Goal: Information Seeking & Learning: Learn about a topic

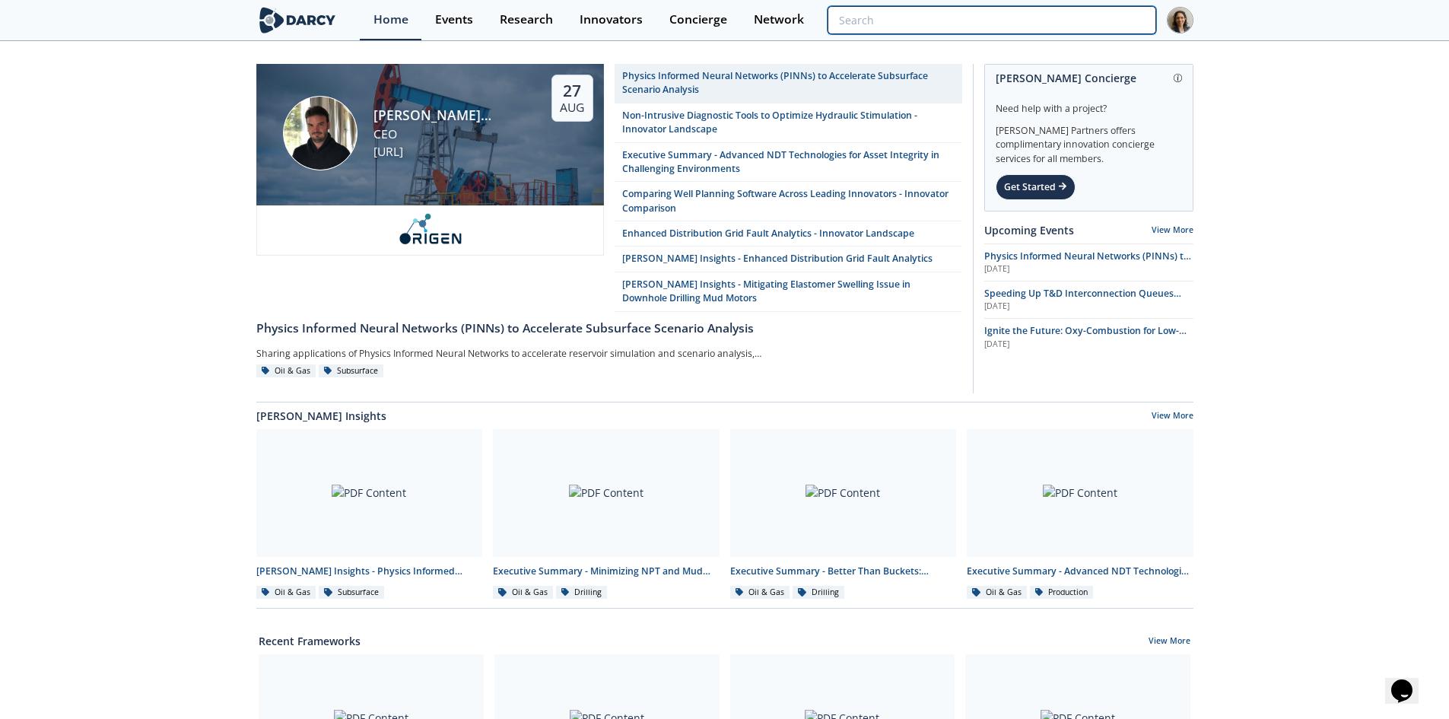
click at [1074, 18] on input "search" at bounding box center [992, 20] width 328 height 28
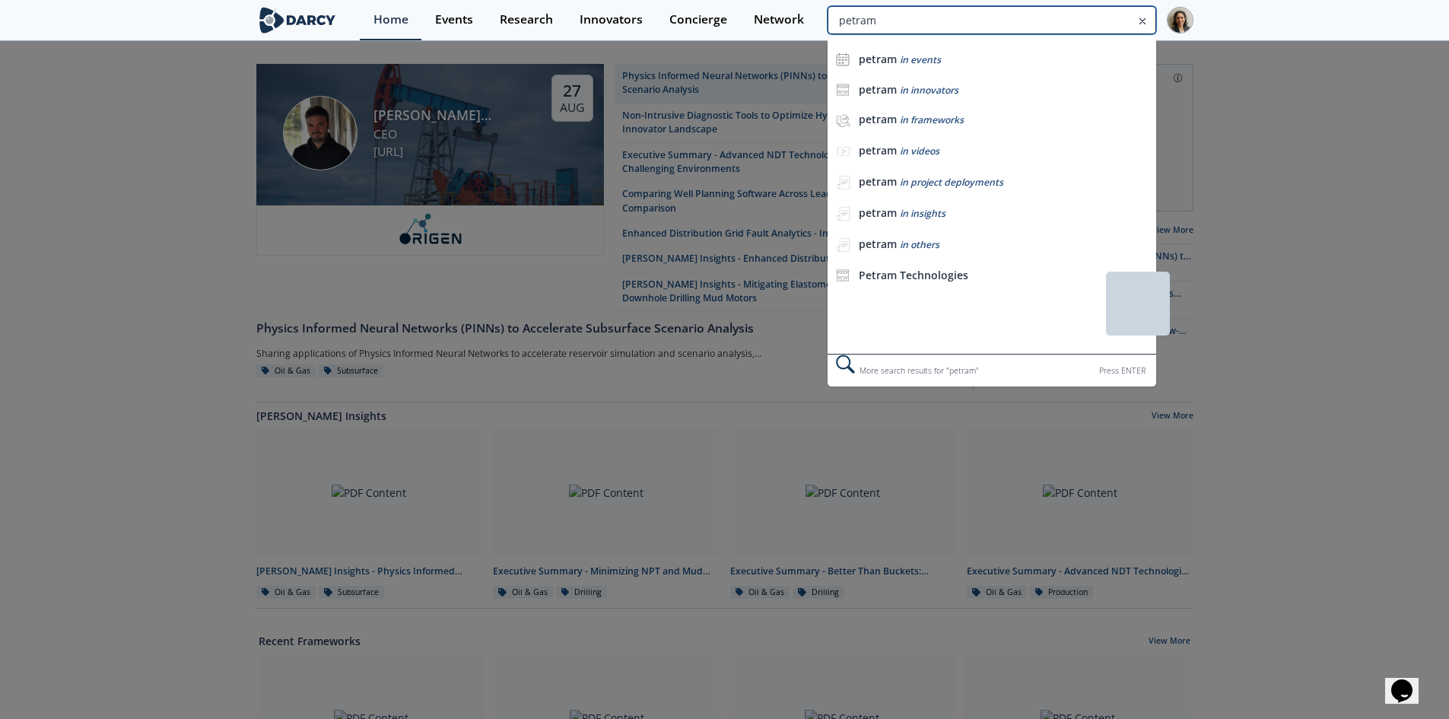
type input "petram"
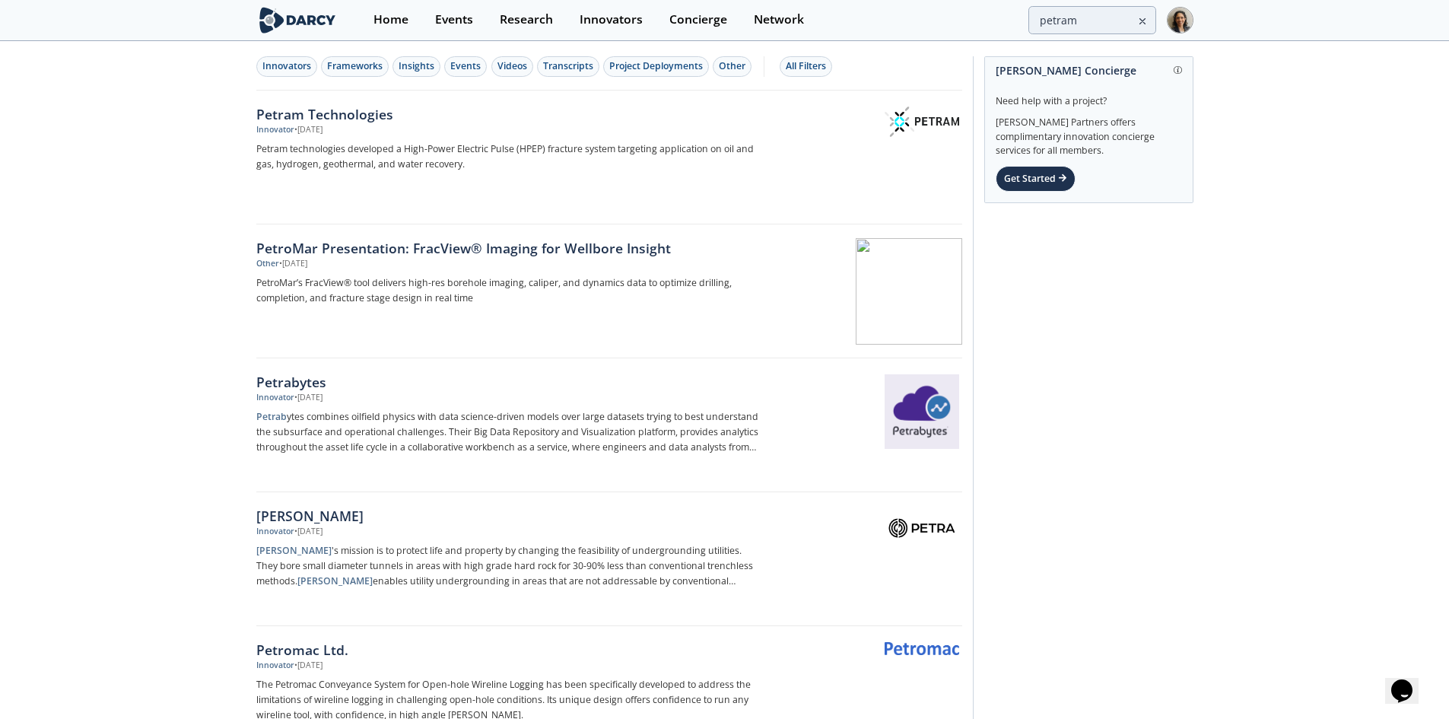
click at [442, 155] on p "Petram technologies developed a High-Power Electric Pulse (HPEP) fracture syste…" at bounding box center [508, 156] width 504 height 30
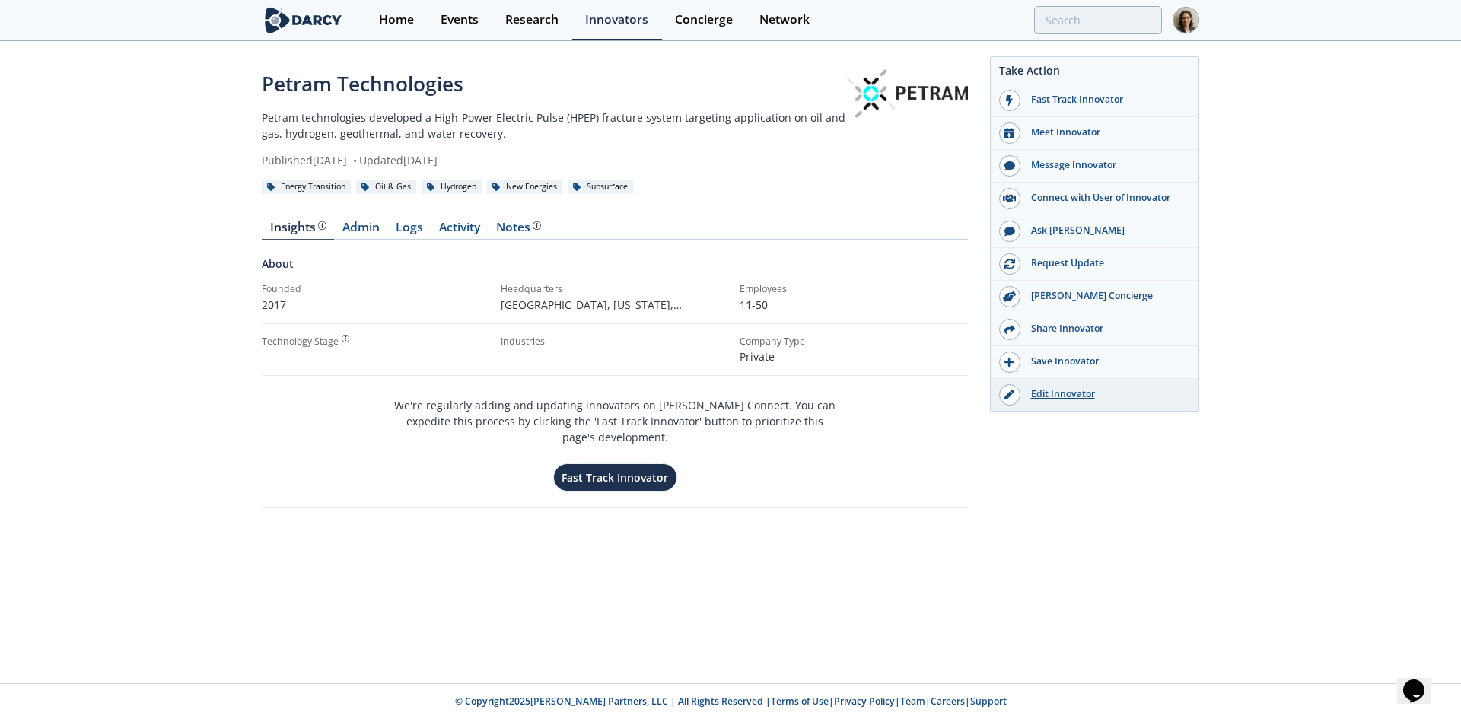
click at [1054, 402] on link "Edit Innovator" at bounding box center [1094, 395] width 208 height 32
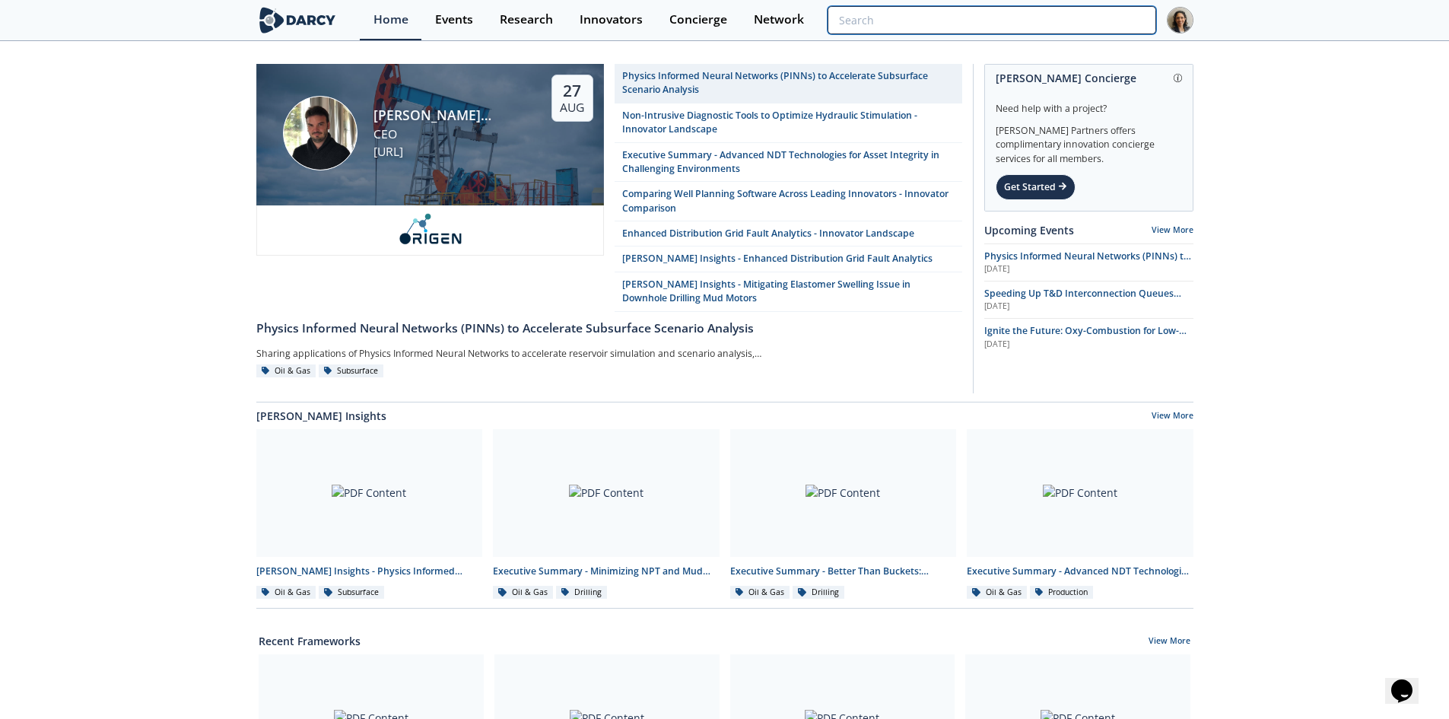
click at [1075, 19] on input "search" at bounding box center [992, 20] width 328 height 28
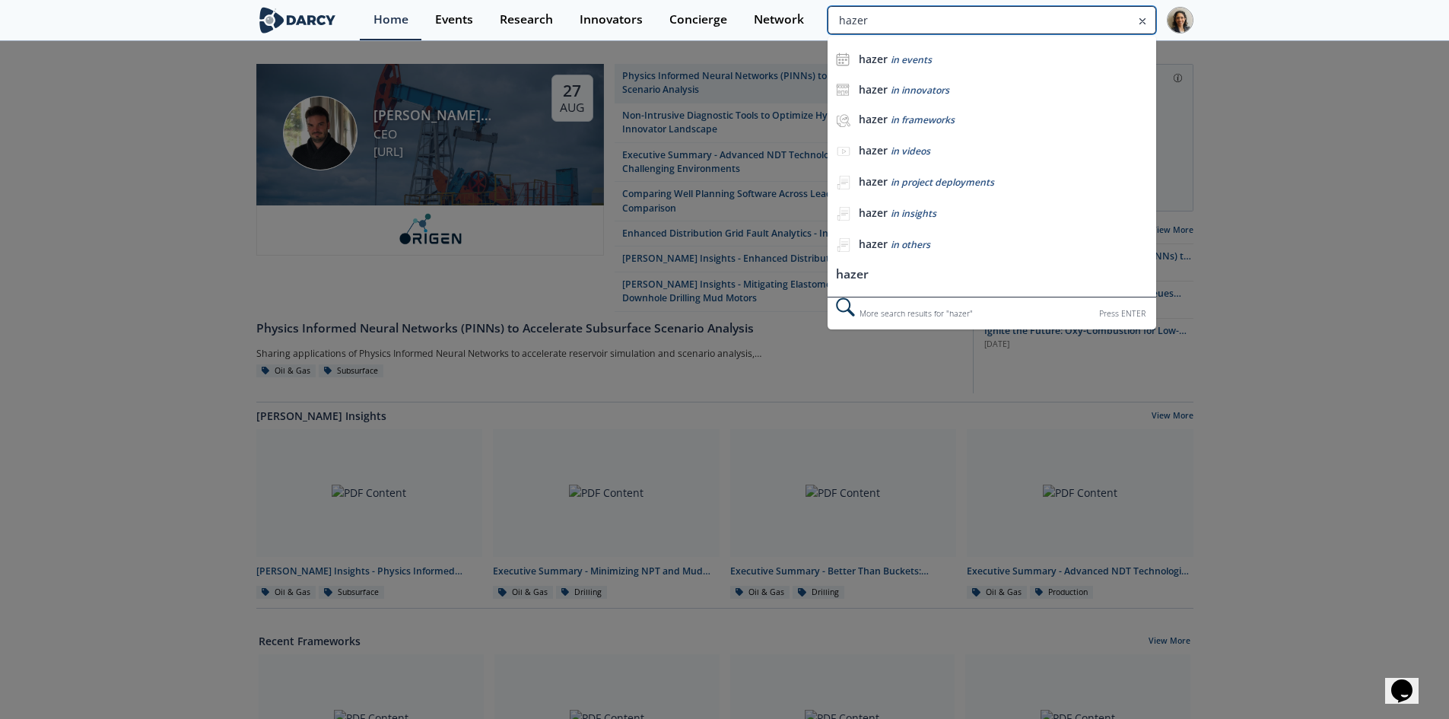
type input "hazer"
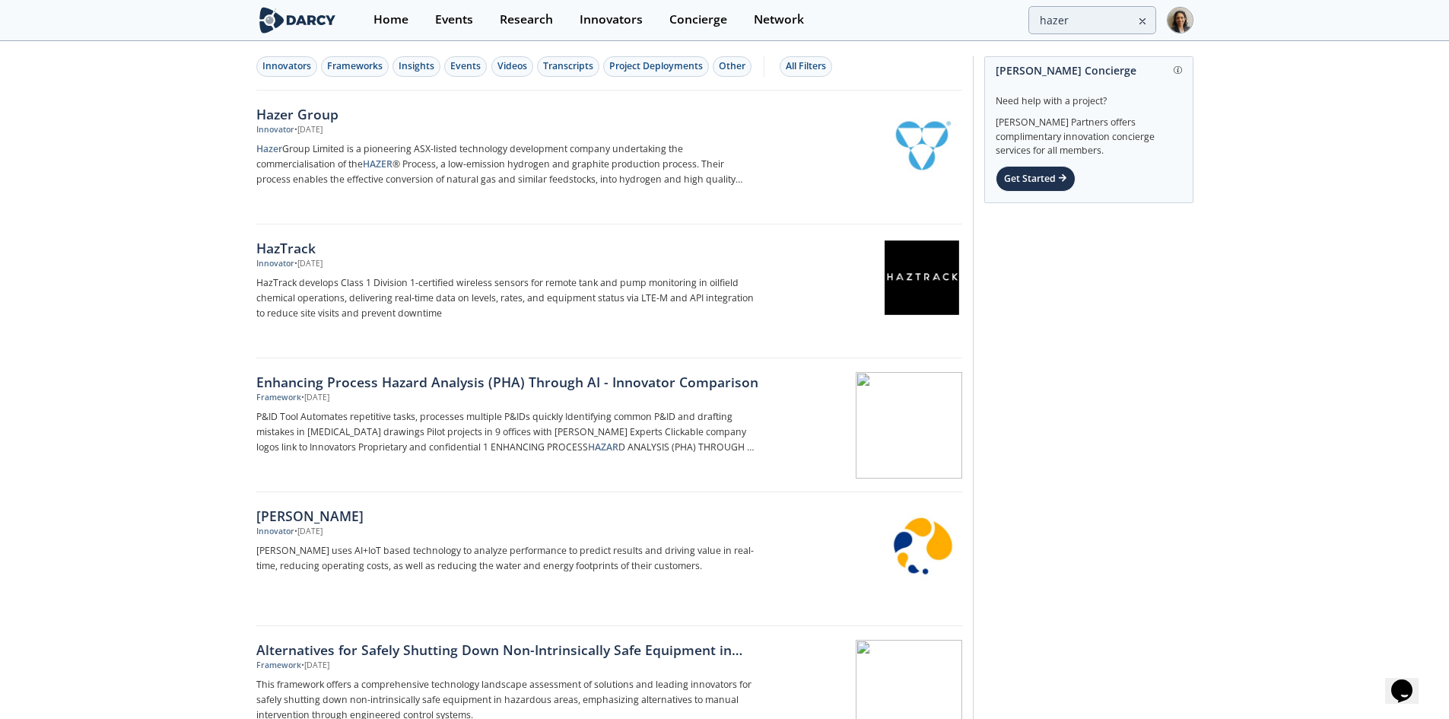
click at [346, 84] on div "Innovators Frameworks Insights Events Videos Transcripts Project Deployments Ot…" at bounding box center [609, 67] width 706 height 48
click at [385, 111] on div "Hazer Group" at bounding box center [508, 114] width 504 height 20
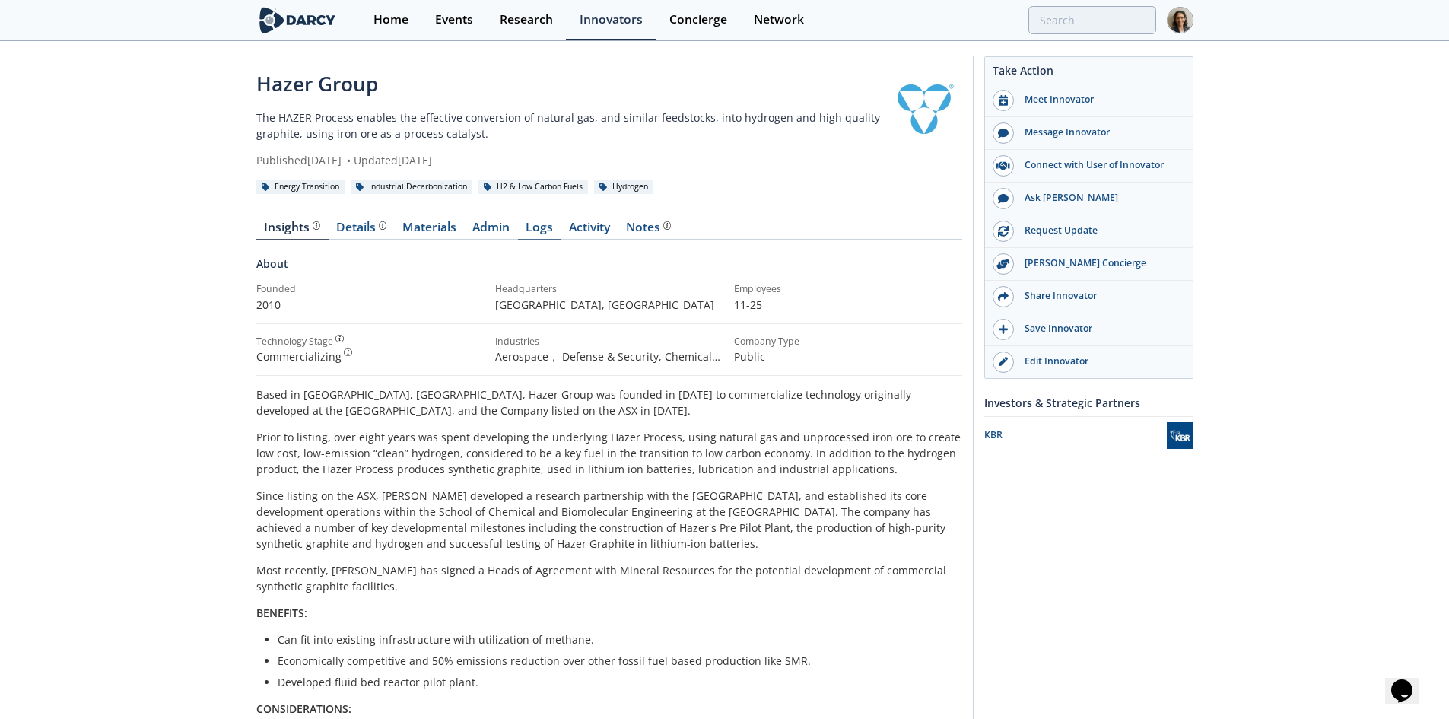
click at [538, 225] on link "Logs" at bounding box center [539, 230] width 43 height 18
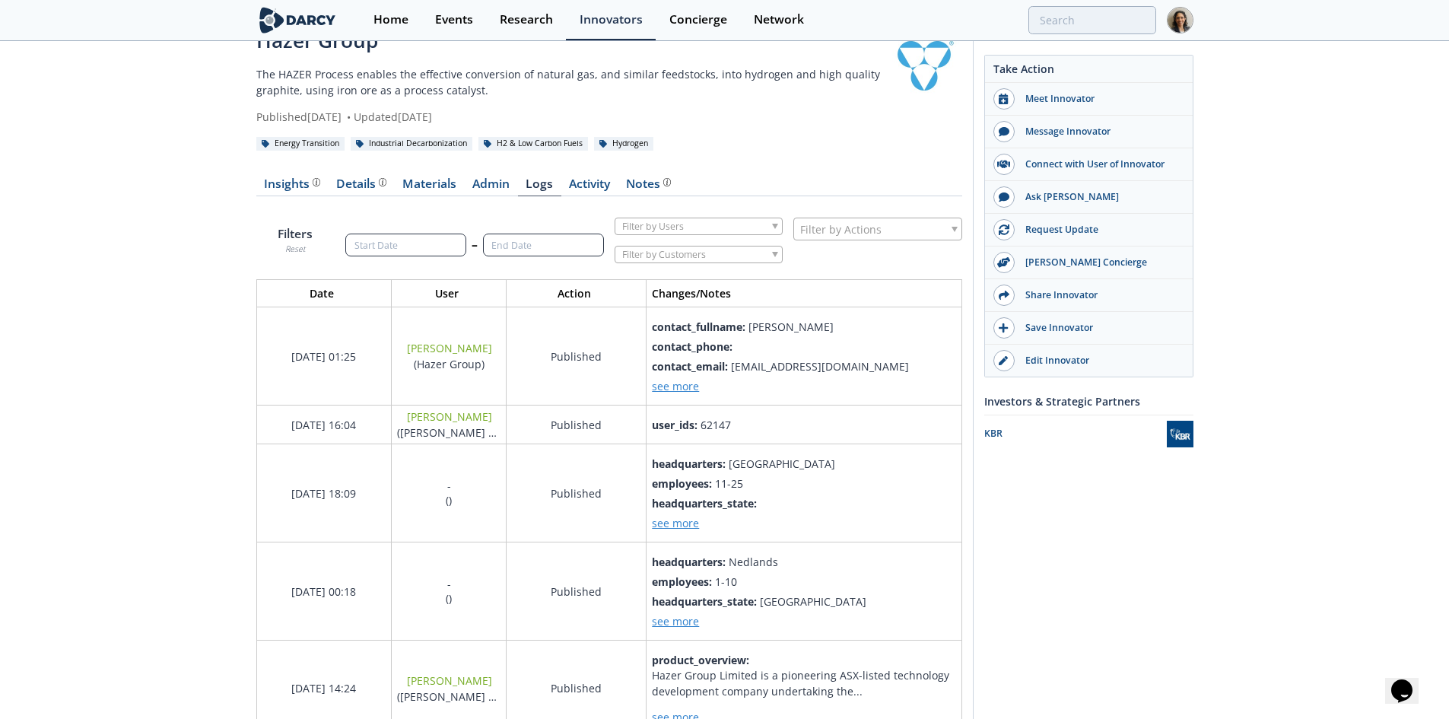
scroll to position [76, 0]
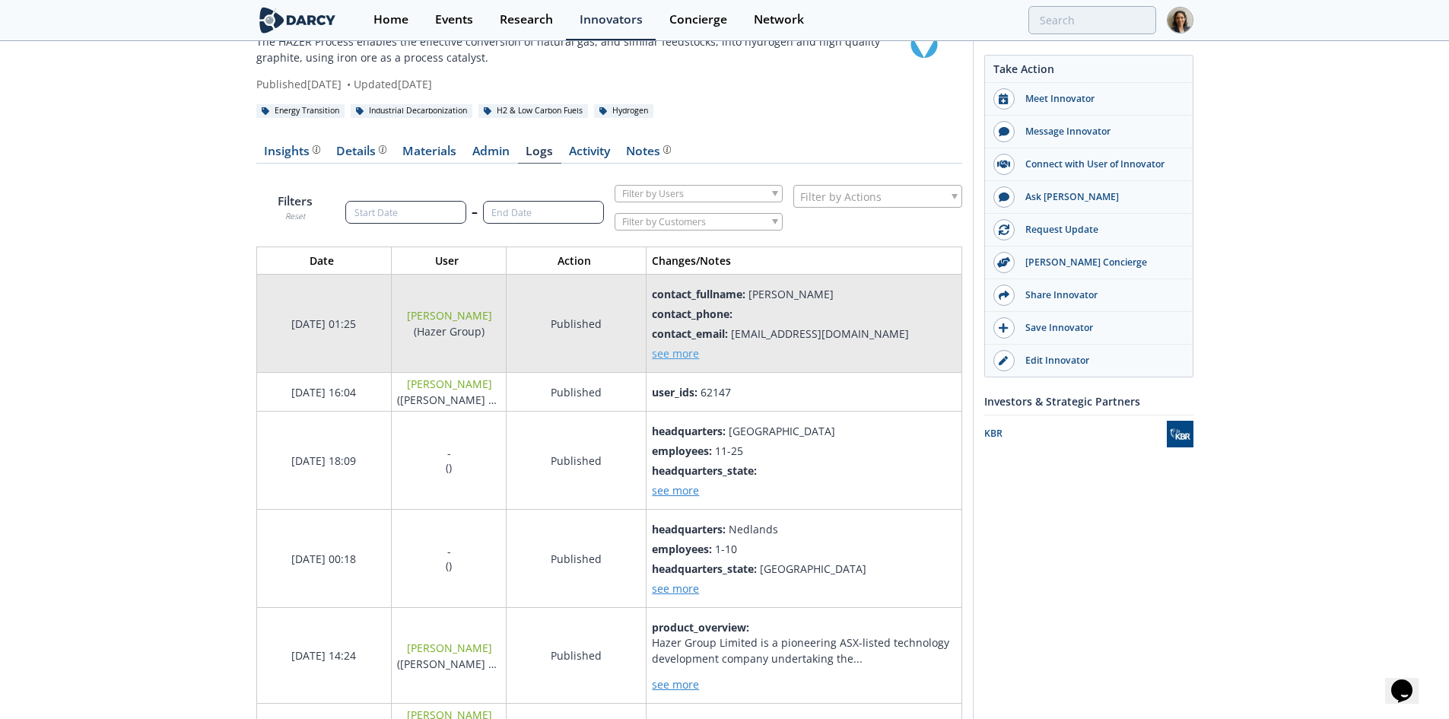
click at [682, 357] on span "see more" at bounding box center [675, 353] width 47 height 14
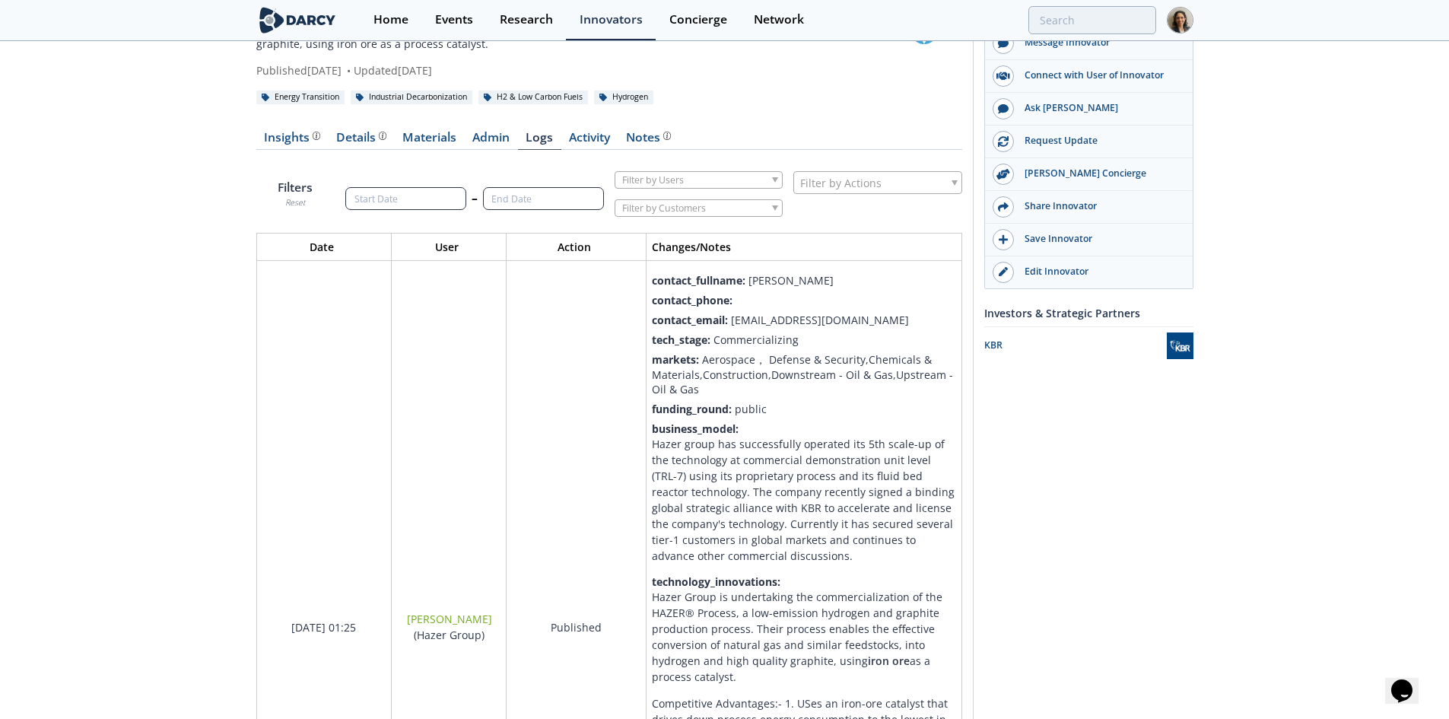
scroll to position [0, 0]
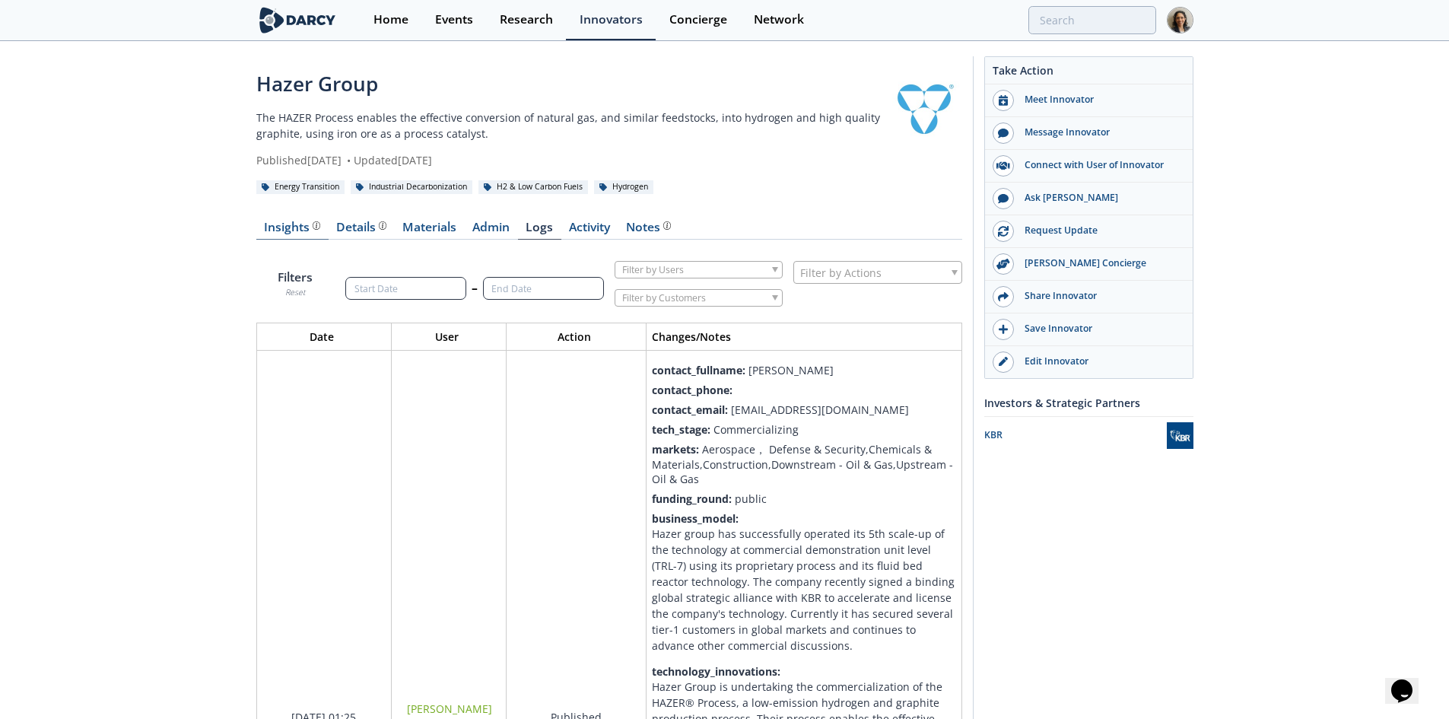
click at [292, 233] on div "Insights" at bounding box center [292, 227] width 56 height 12
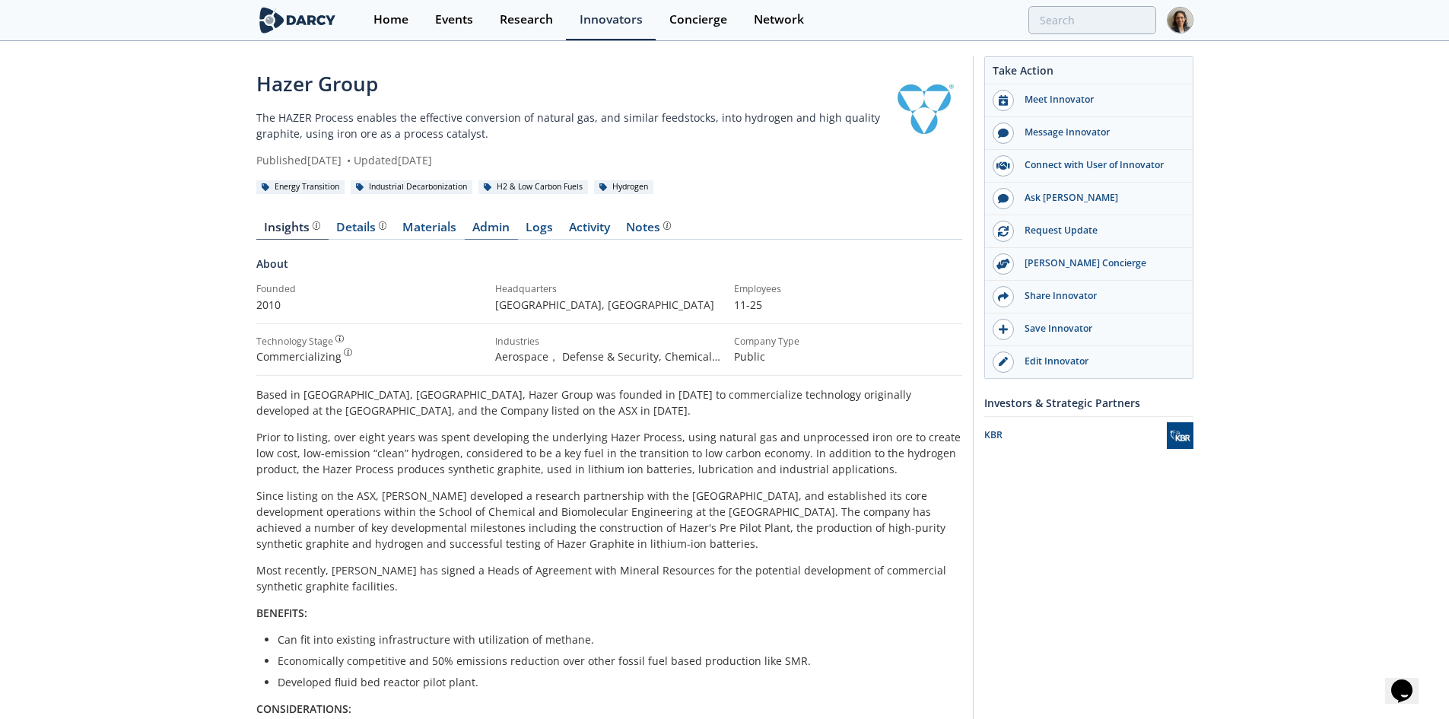
click at [471, 226] on link "Admin" at bounding box center [491, 230] width 53 height 18
click at [531, 221] on link "Logs" at bounding box center [539, 230] width 43 height 18
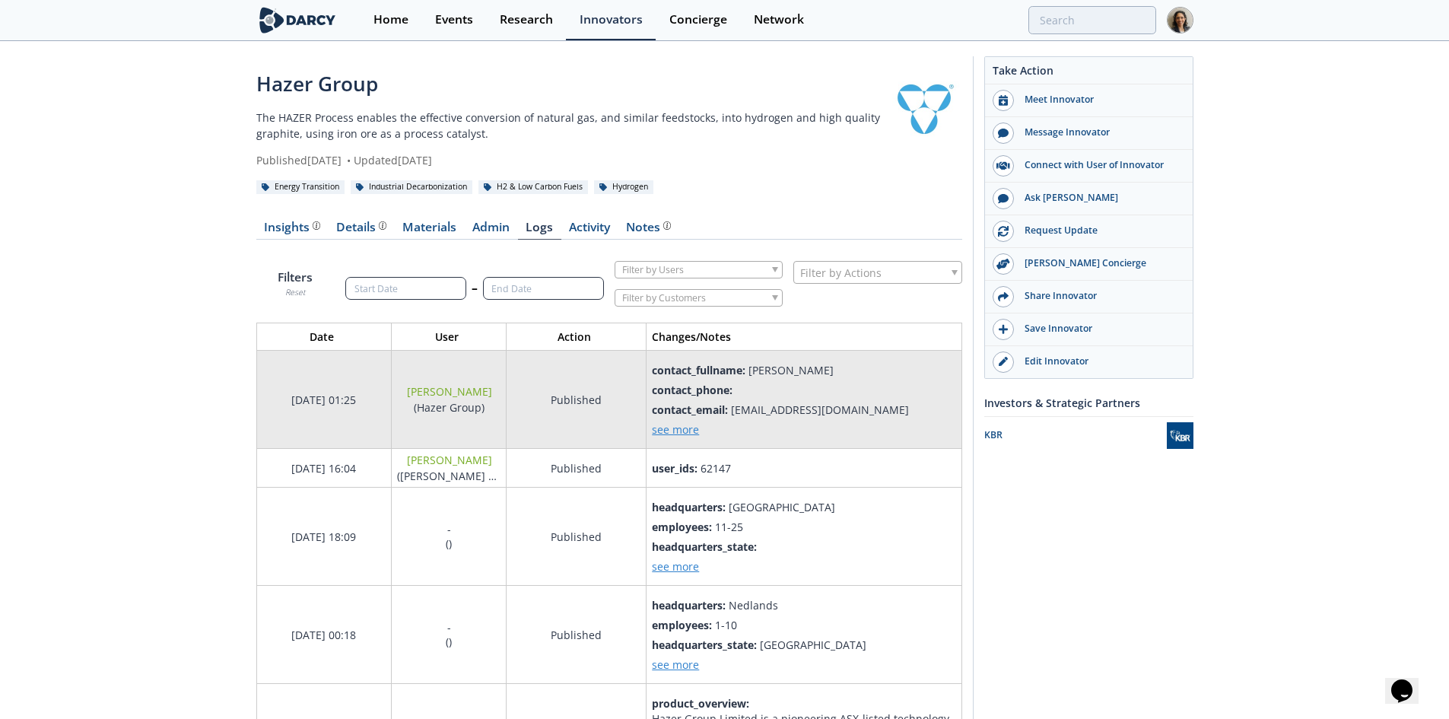
scroll to position [1928, 730]
click at [656, 431] on span "see more" at bounding box center [675, 429] width 47 height 14
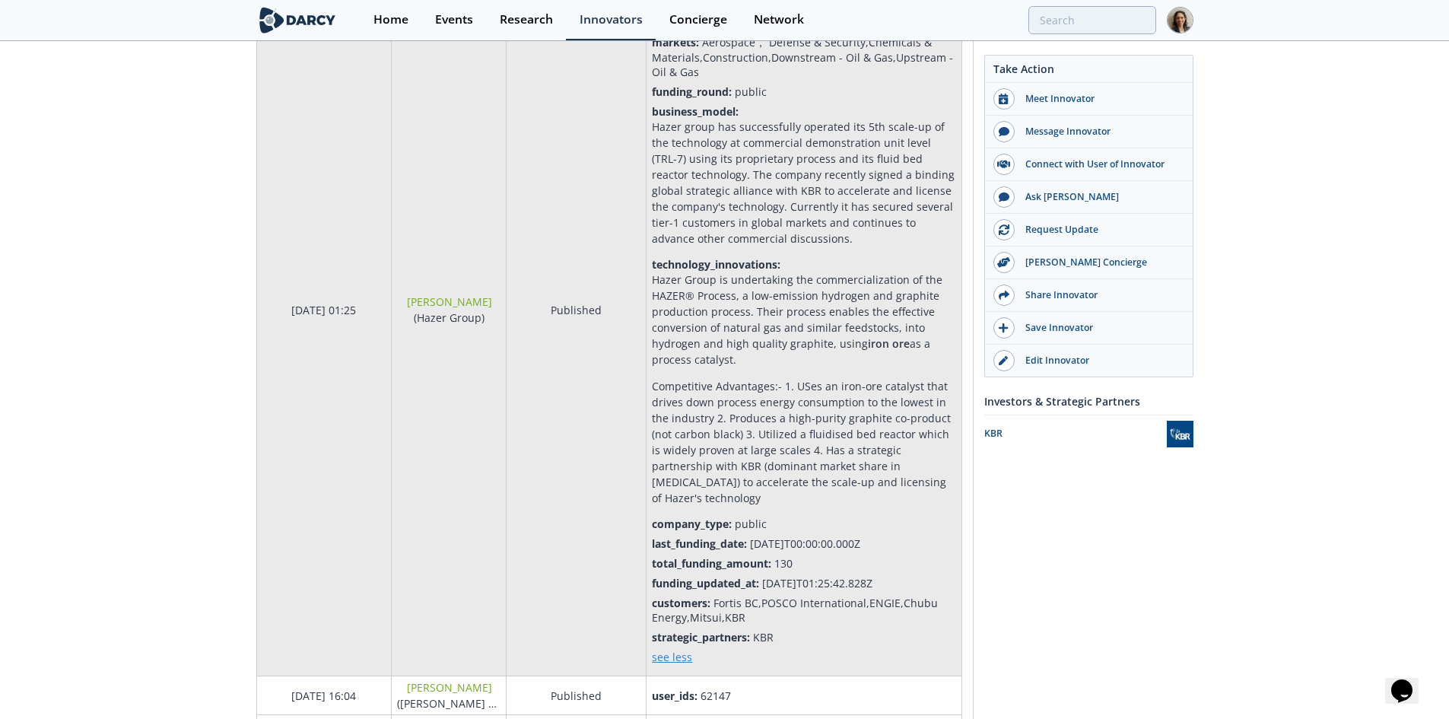
scroll to position [380, 0]
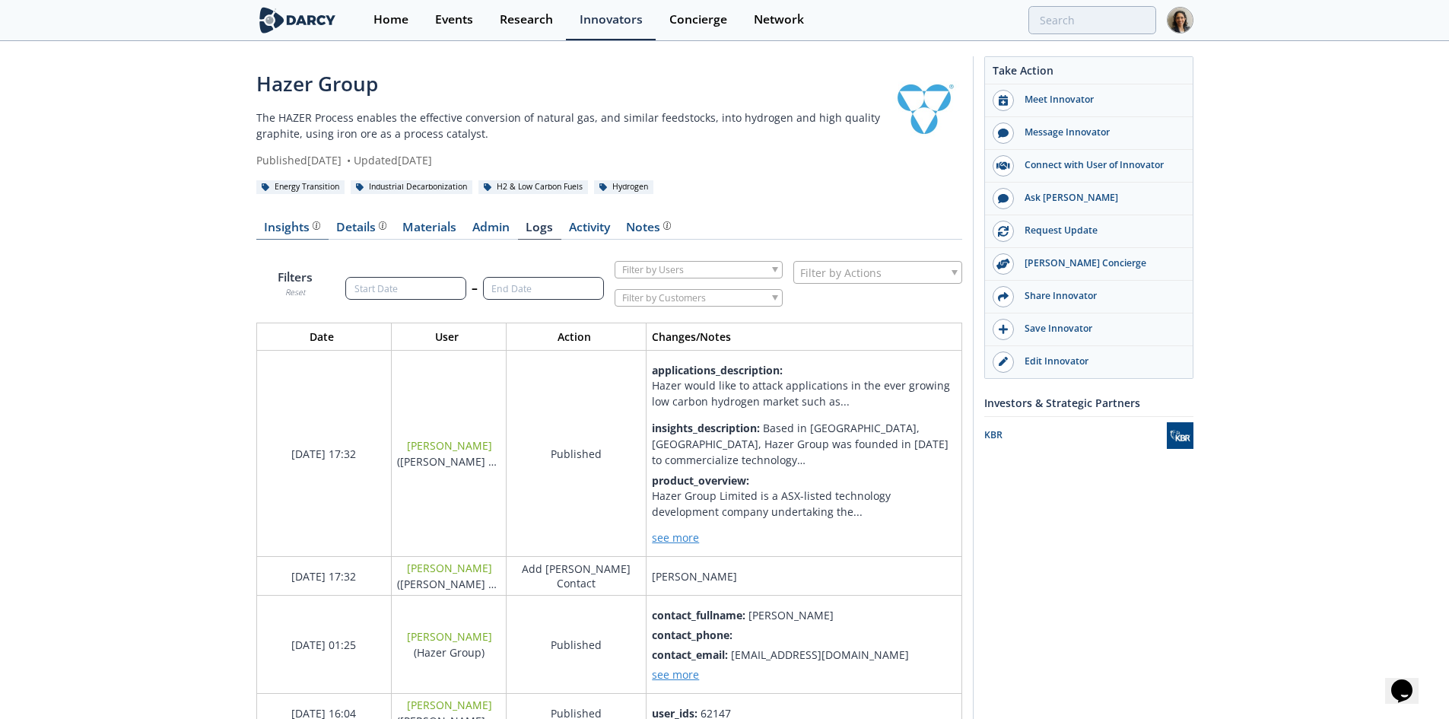
click at [284, 229] on div "Insights" at bounding box center [292, 227] width 56 height 12
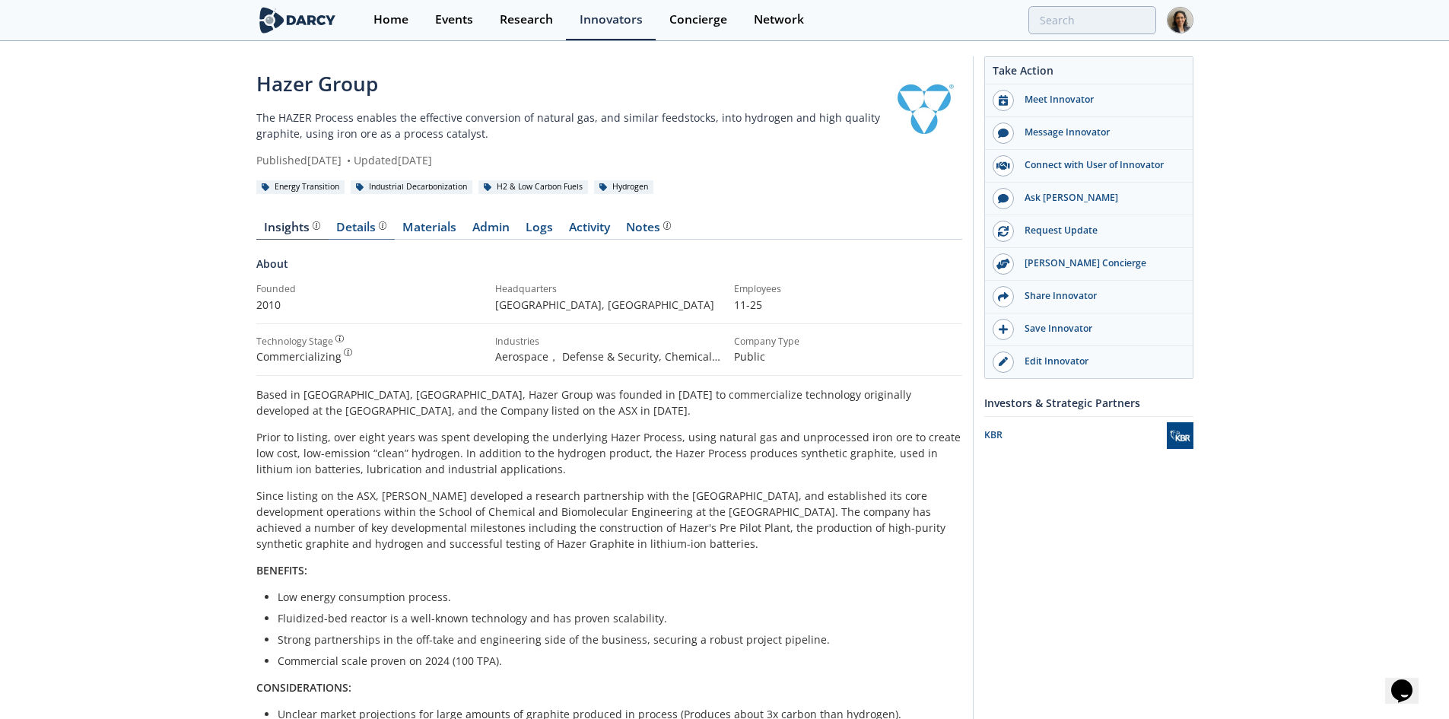
click at [350, 224] on div "Details" at bounding box center [361, 227] width 50 height 12
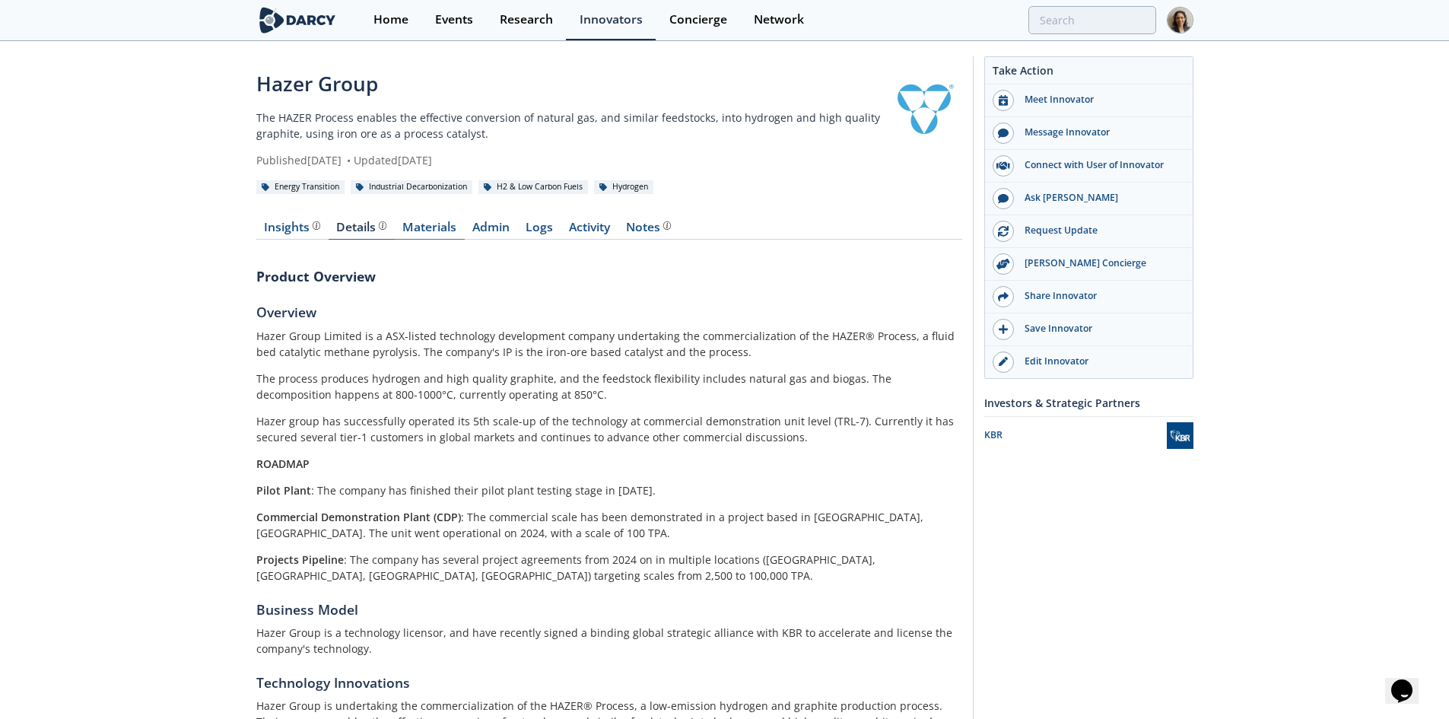
click at [408, 224] on link "Materials" at bounding box center [430, 230] width 70 height 18
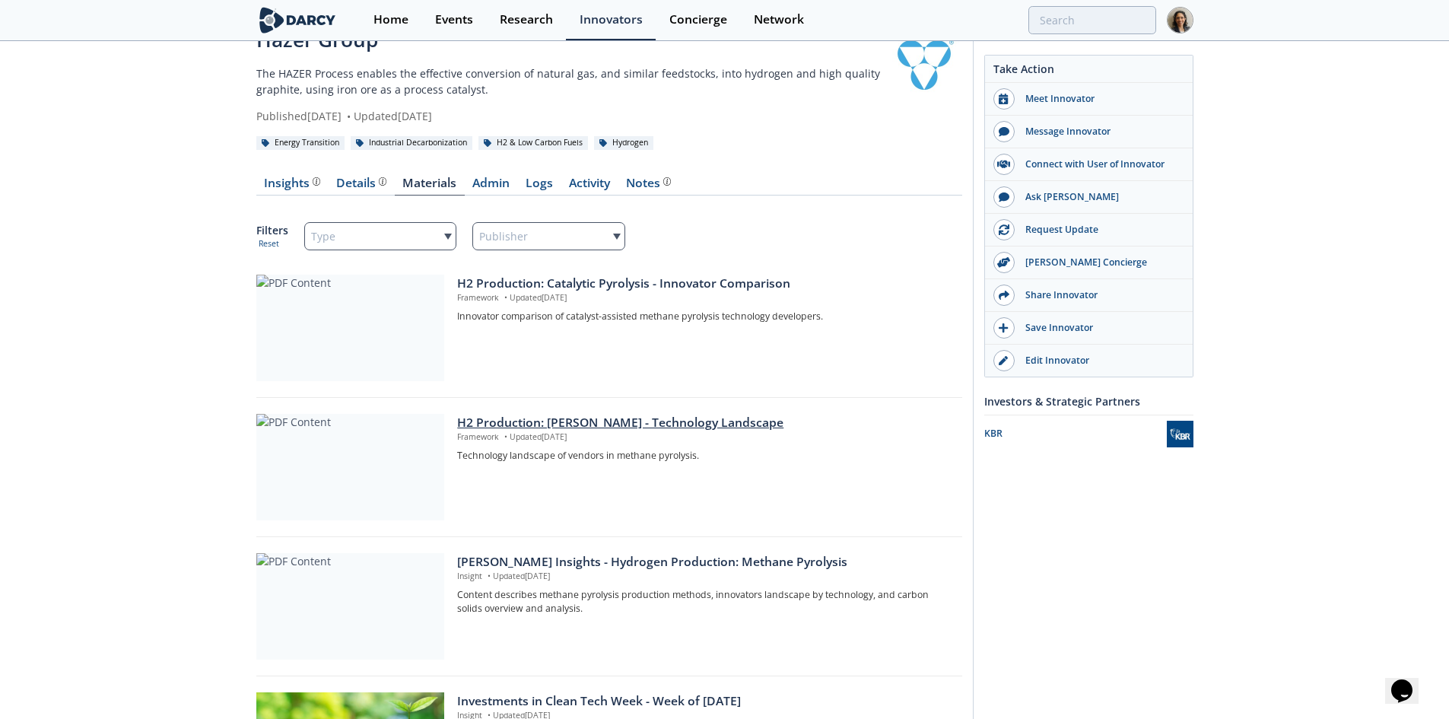
scroll to position [27, 0]
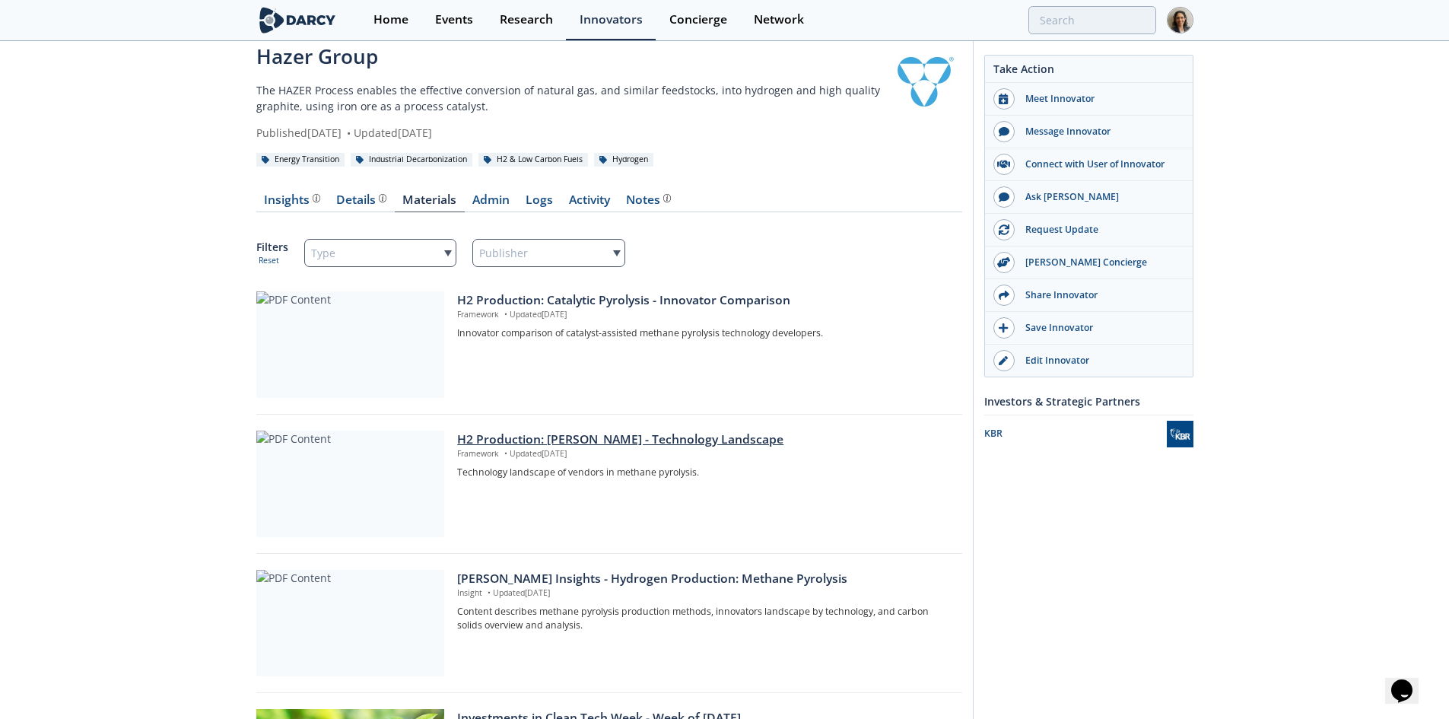
click at [582, 487] on div "H2 Production: Methane Pyrolysis - Technology Landscape Framework • Updated Jul…" at bounding box center [704, 484] width 494 height 106
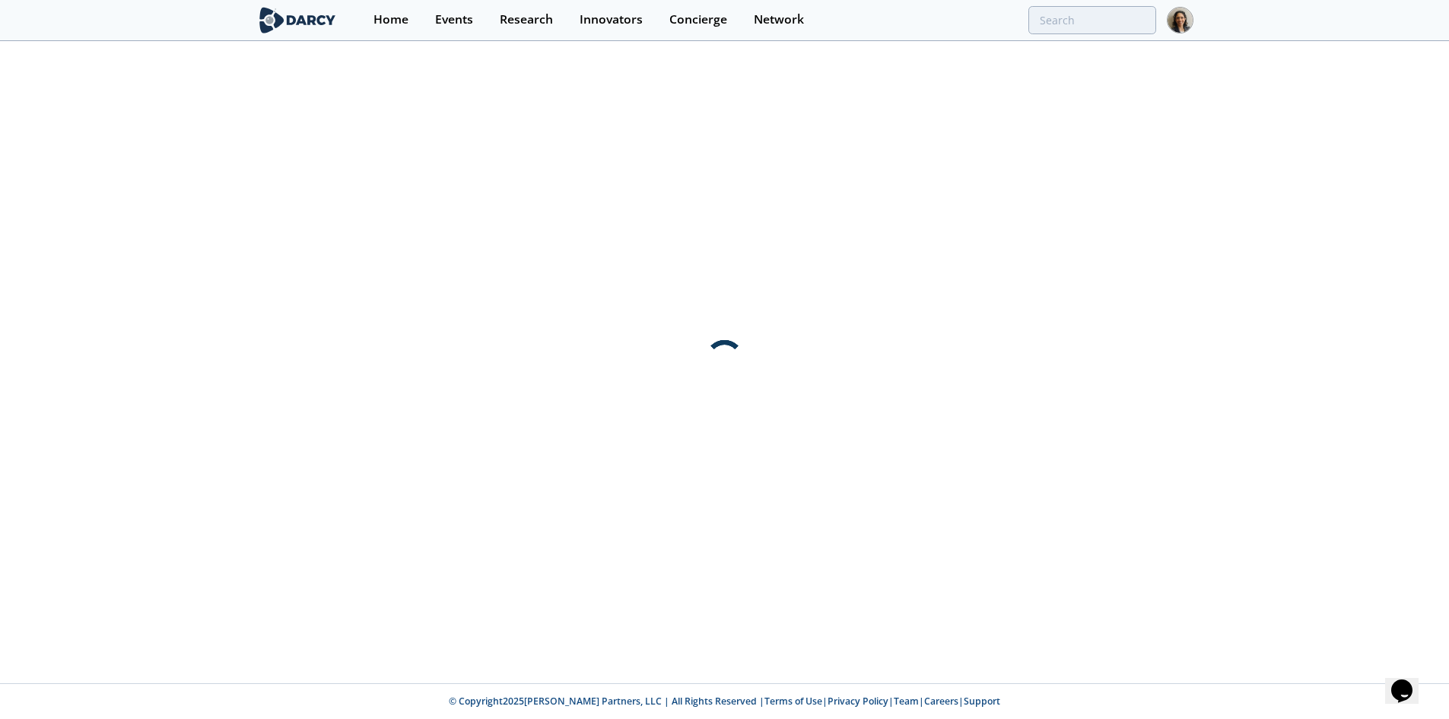
scroll to position [0, 0]
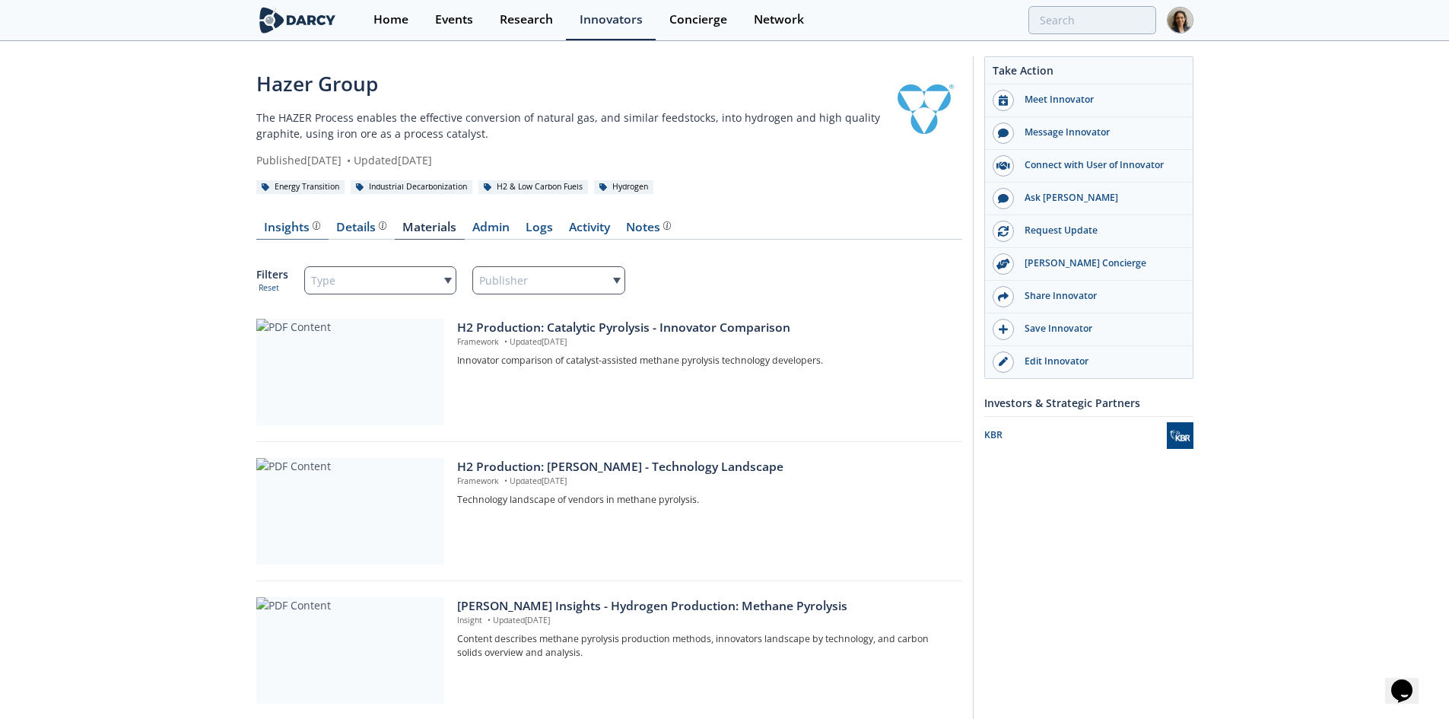
click at [297, 230] on div "Insights" at bounding box center [292, 227] width 56 height 12
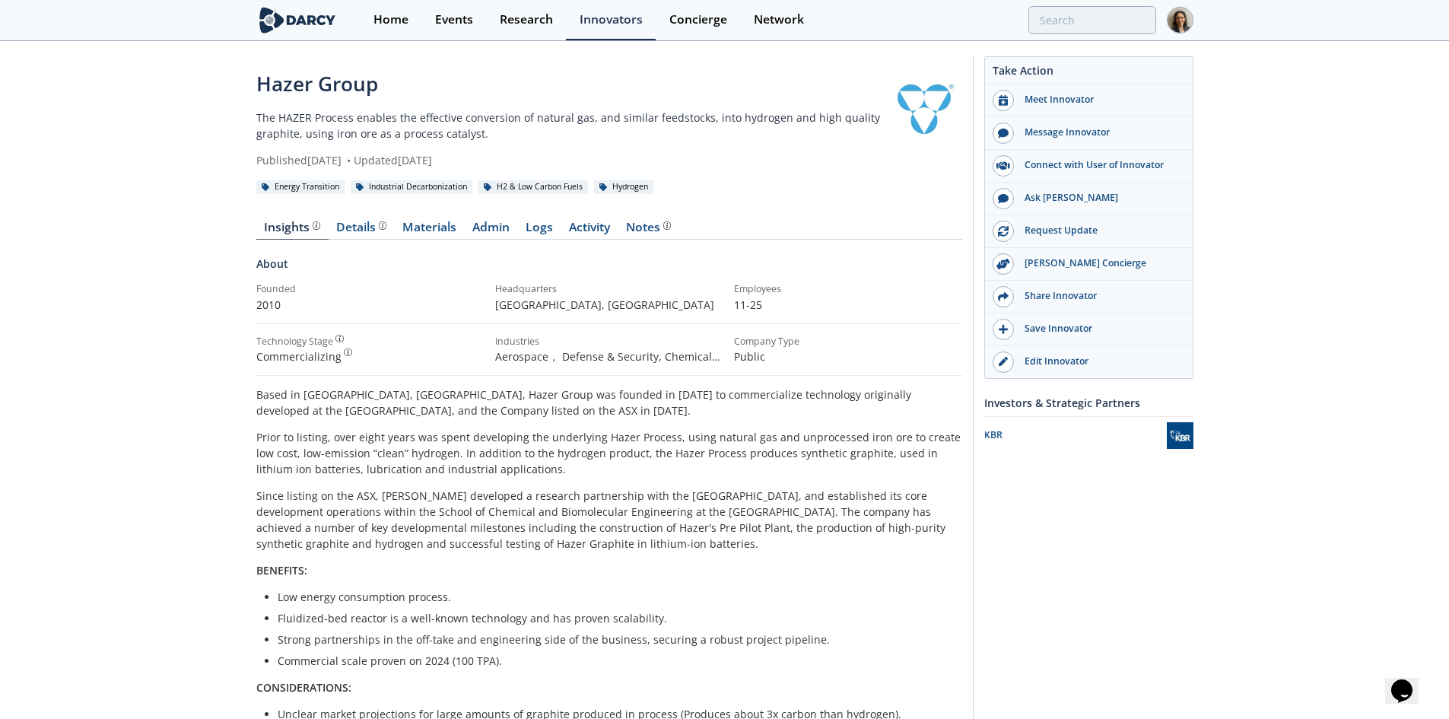
drag, startPoint x: 710, startPoint y: 119, endPoint x: 817, endPoint y: 155, distance: 113.3
click at [817, 155] on div "Hazer Group The HAZER Process enables the effective conversion of natural gas, …" at bounding box center [571, 118] width 630 height 99
click at [465, 132] on p "The HAZER Process enables the effective conversion of natural gas, and similar …" at bounding box center [571, 126] width 630 height 32
click at [155, 418] on div "Hazer Group The HAZER Process enables the effective conversion of natural gas, …" at bounding box center [724, 599] width 1449 height 1112
